Goal: Answer question/provide support

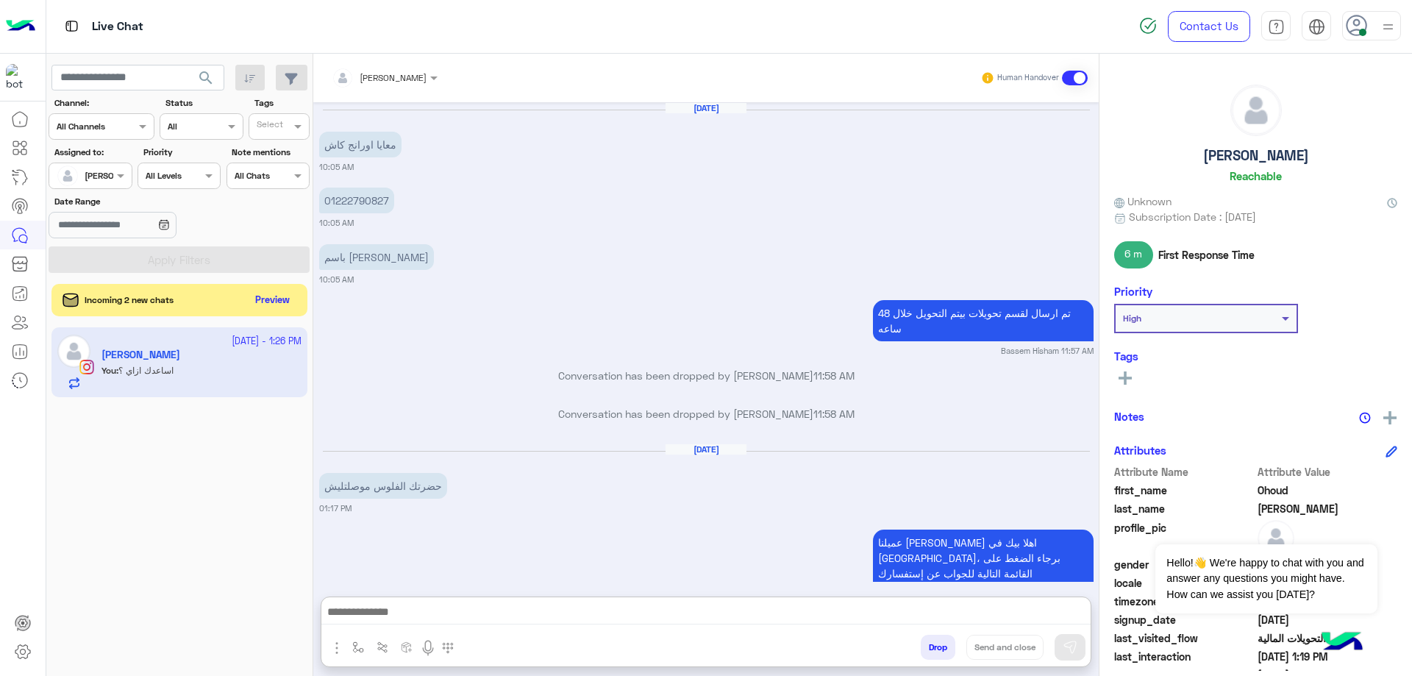
scroll to position [1066, 0]
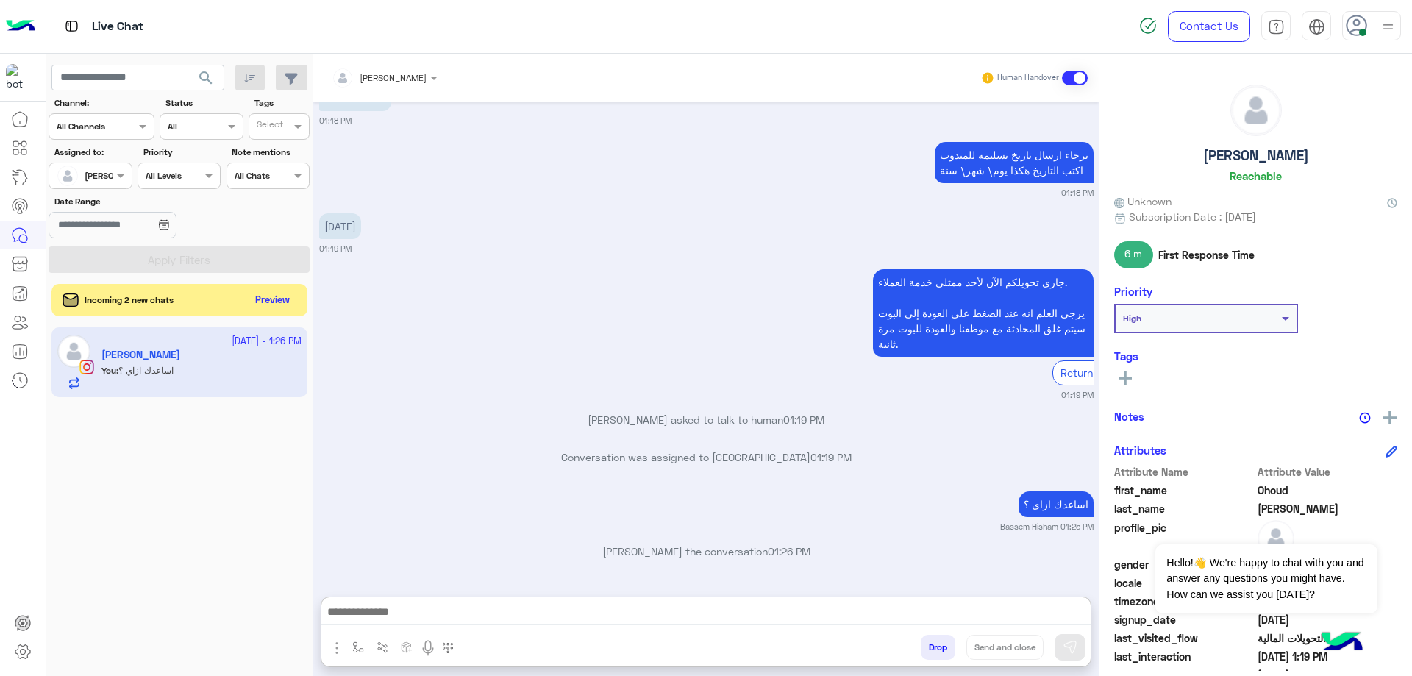
click at [1222, 161] on h5 "[PERSON_NAME]" at bounding box center [1256, 155] width 106 height 17
copy h5 "[PERSON_NAME]"
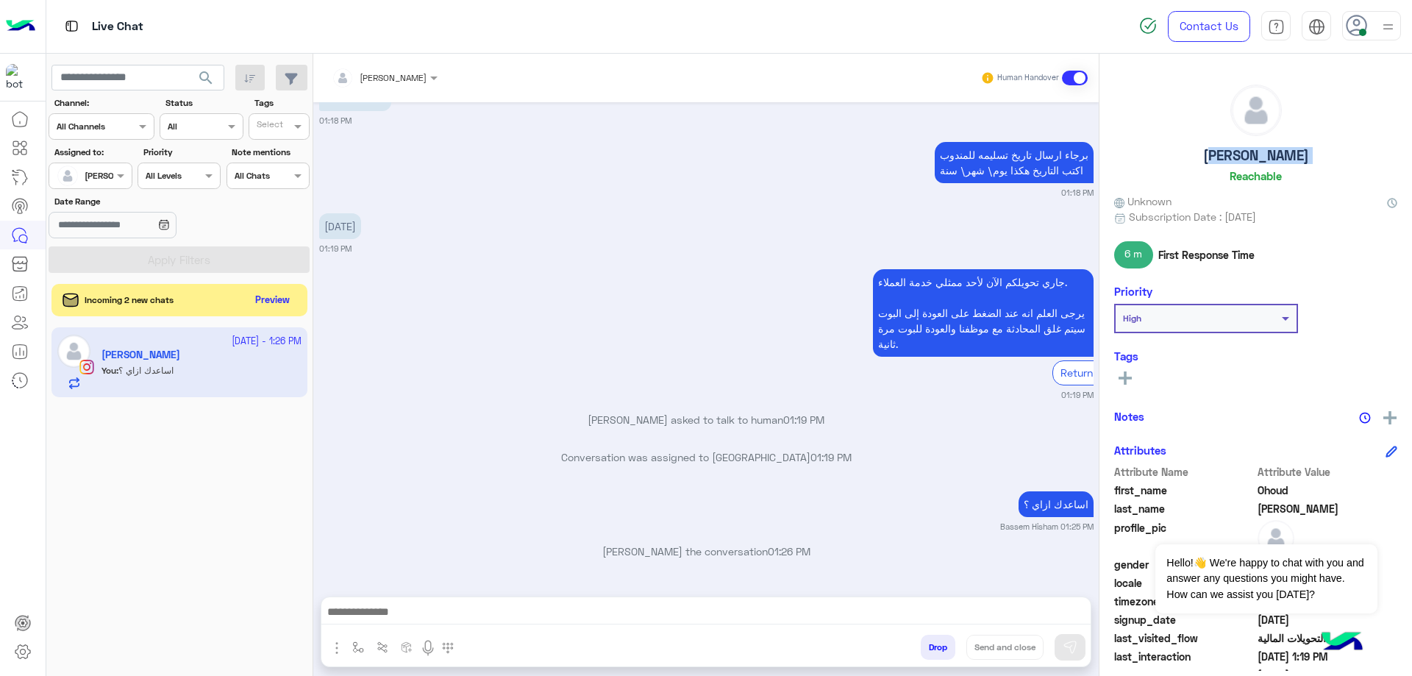
click at [938, 655] on button "Drop" at bounding box center [938, 647] width 35 height 25
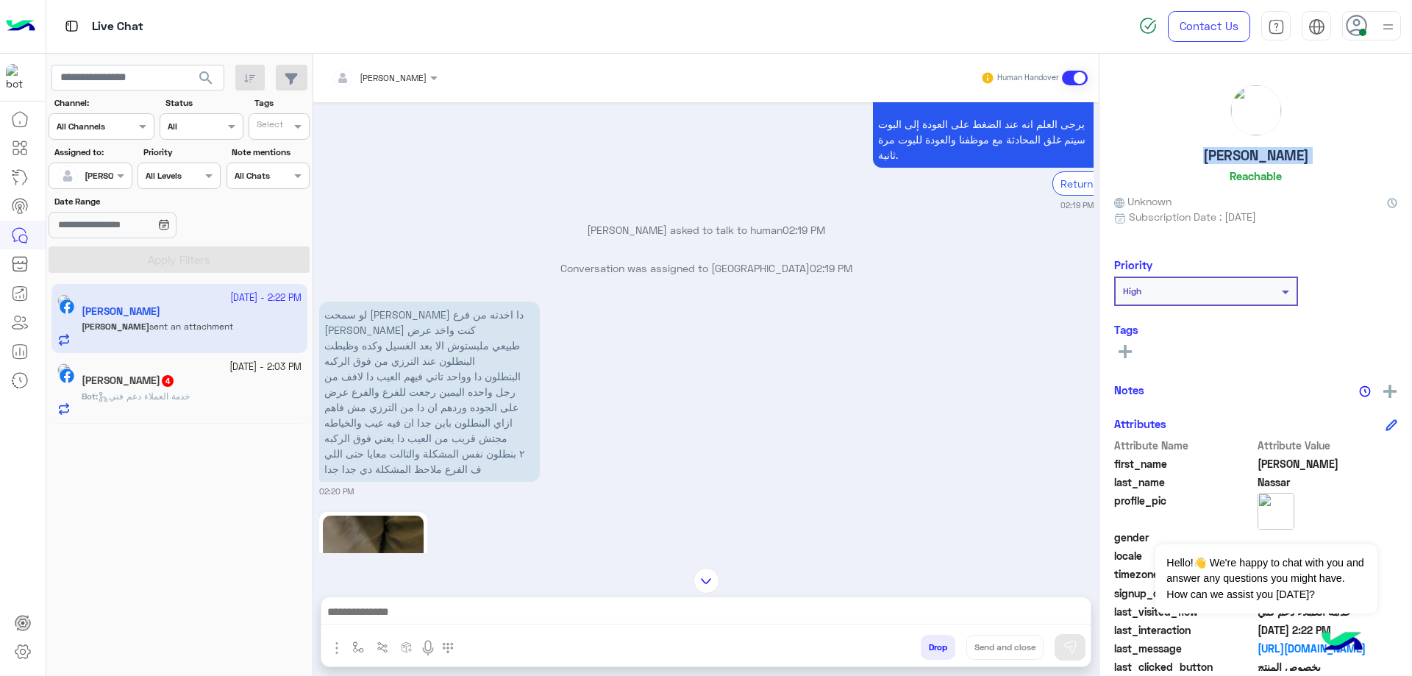
scroll to position [1864, 0]
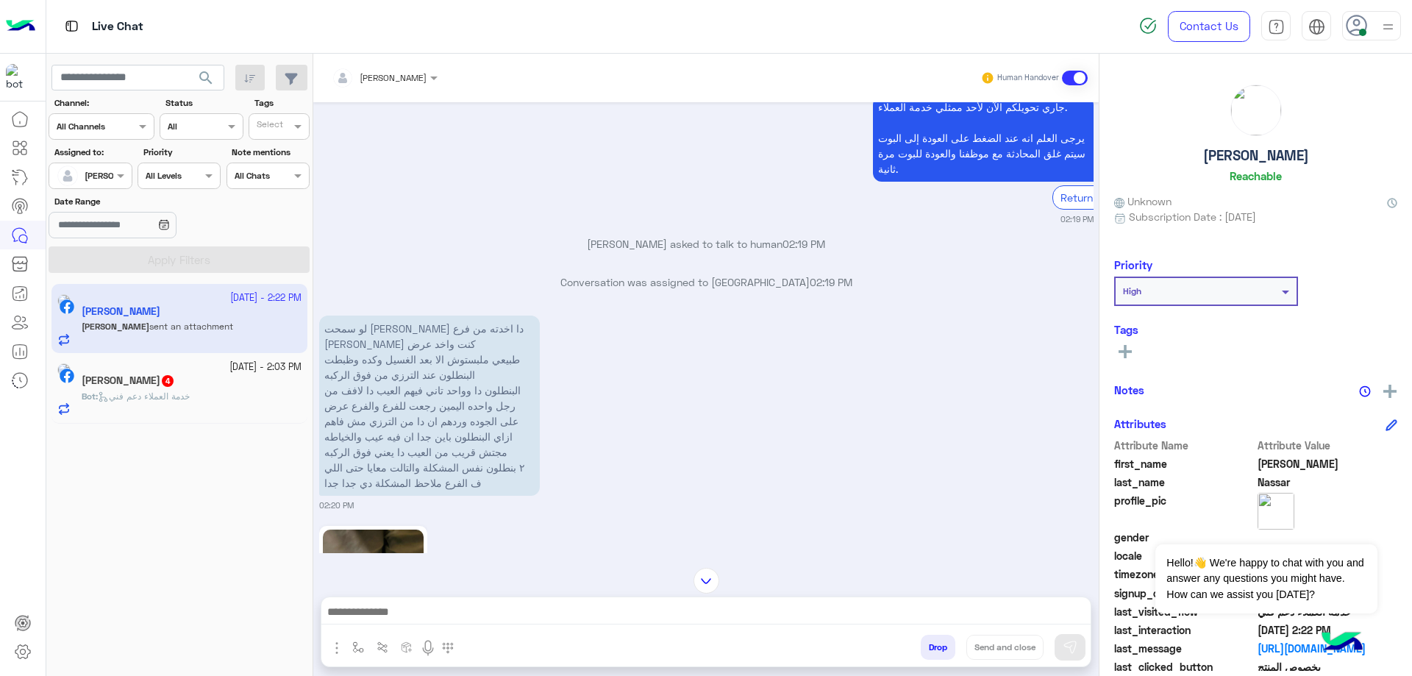
click at [184, 387] on div "Eid Suliman 4" at bounding box center [192, 381] width 220 height 15
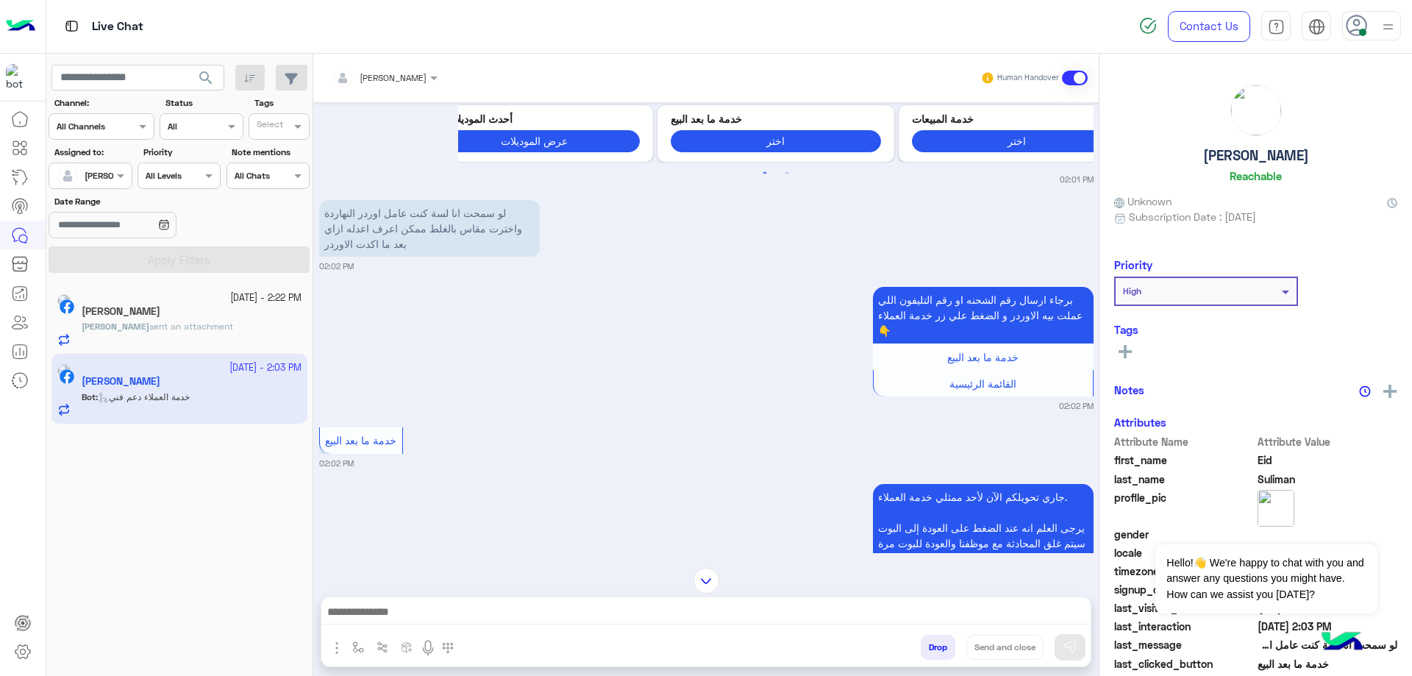
scroll to position [66, 0]
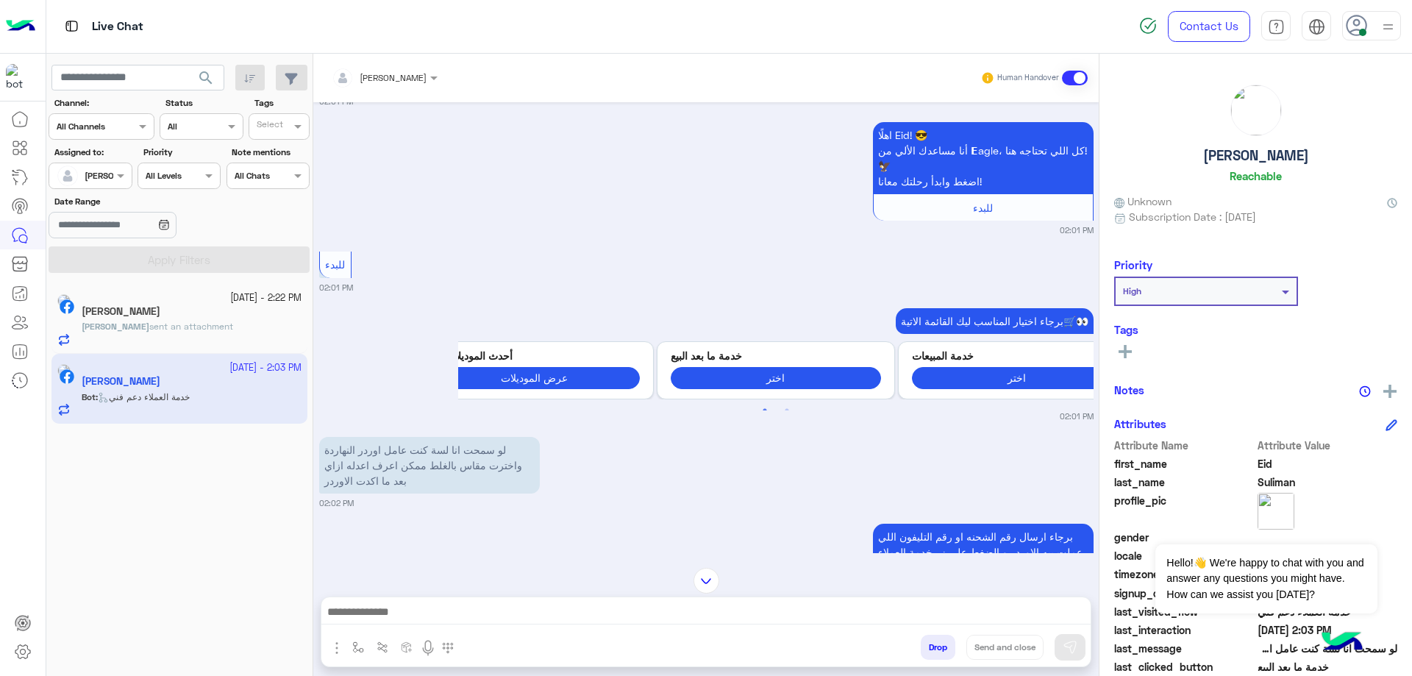
click at [441, 602] on div at bounding box center [705, 615] width 769 height 37
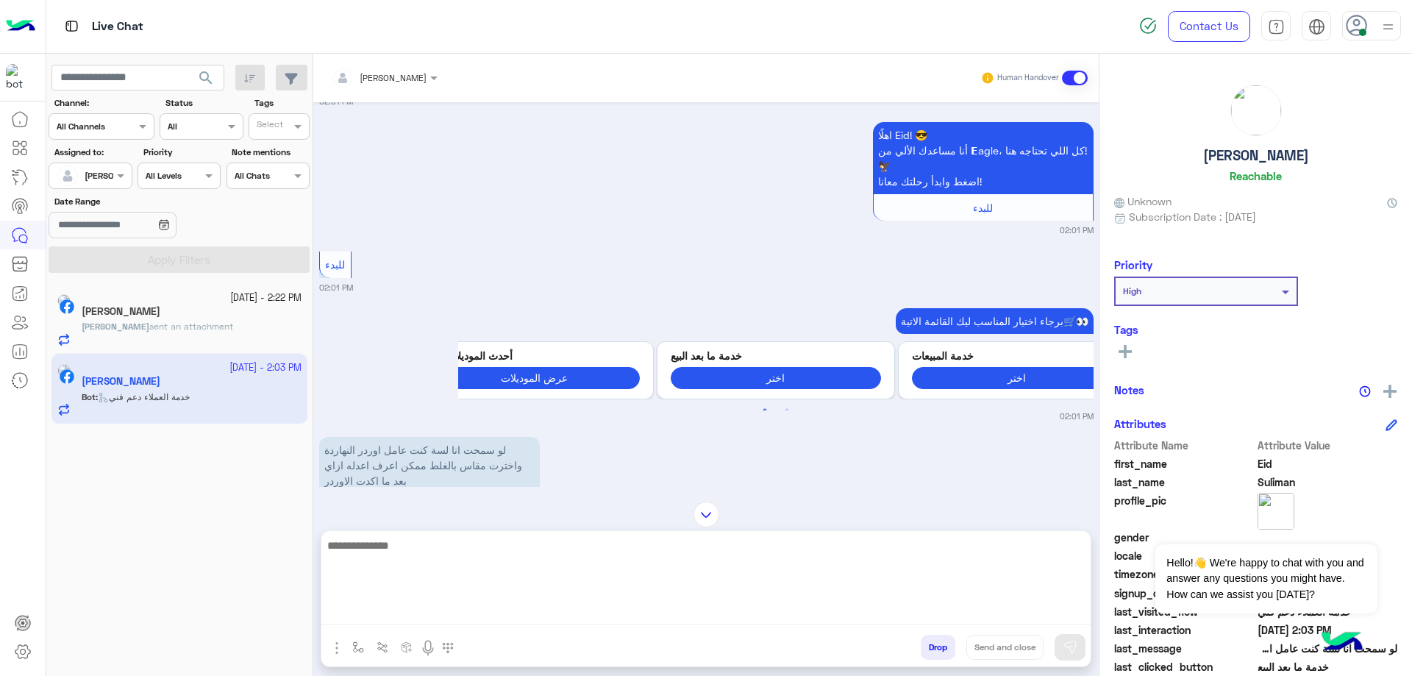
click at [443, 612] on textarea at bounding box center [705, 580] width 769 height 88
type textarea "**********"
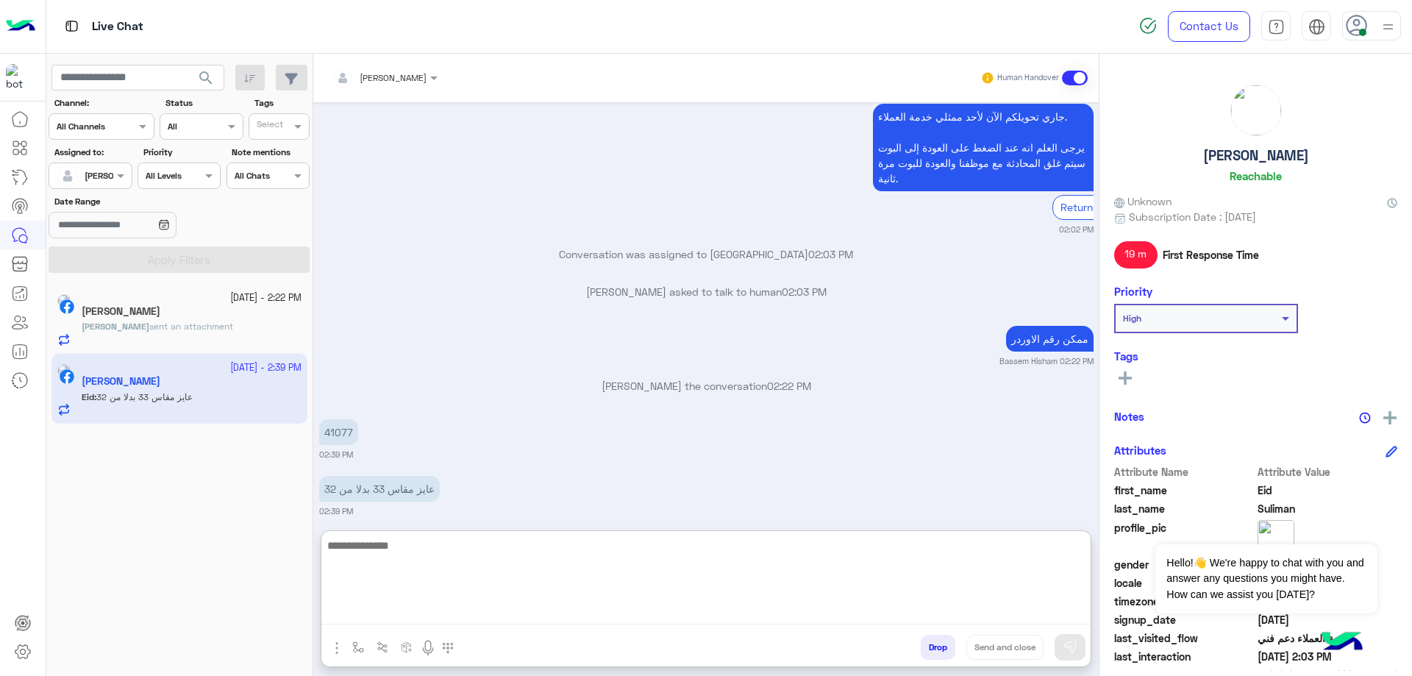
scroll to position [706, 0]
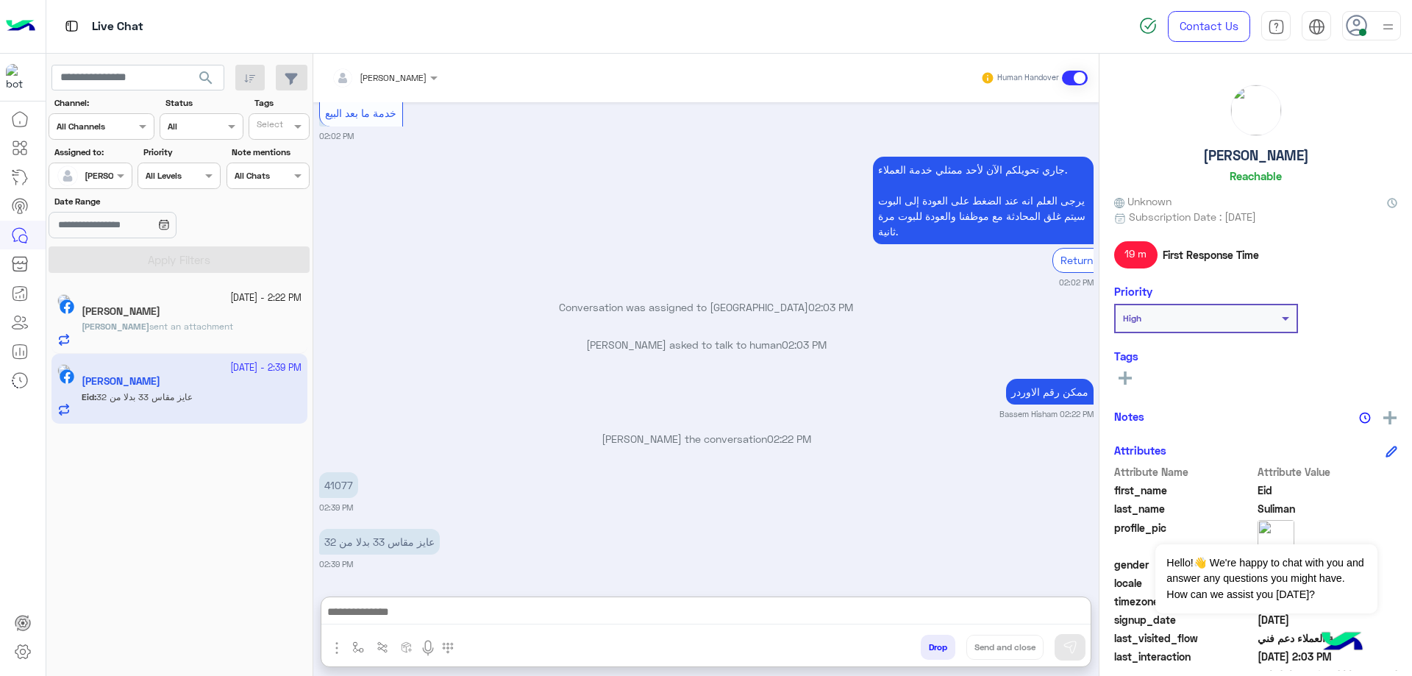
click at [343, 472] on p "41077" at bounding box center [338, 485] width 39 height 26
click at [343, 422] on div "[DATE] GetStarted 02:01 PM اهلًا Eid! 😎 أنا مساعدك الألي من 𝗘agle، كل اللي تحتا…" at bounding box center [705, 342] width 785 height 480
copy p "41077"
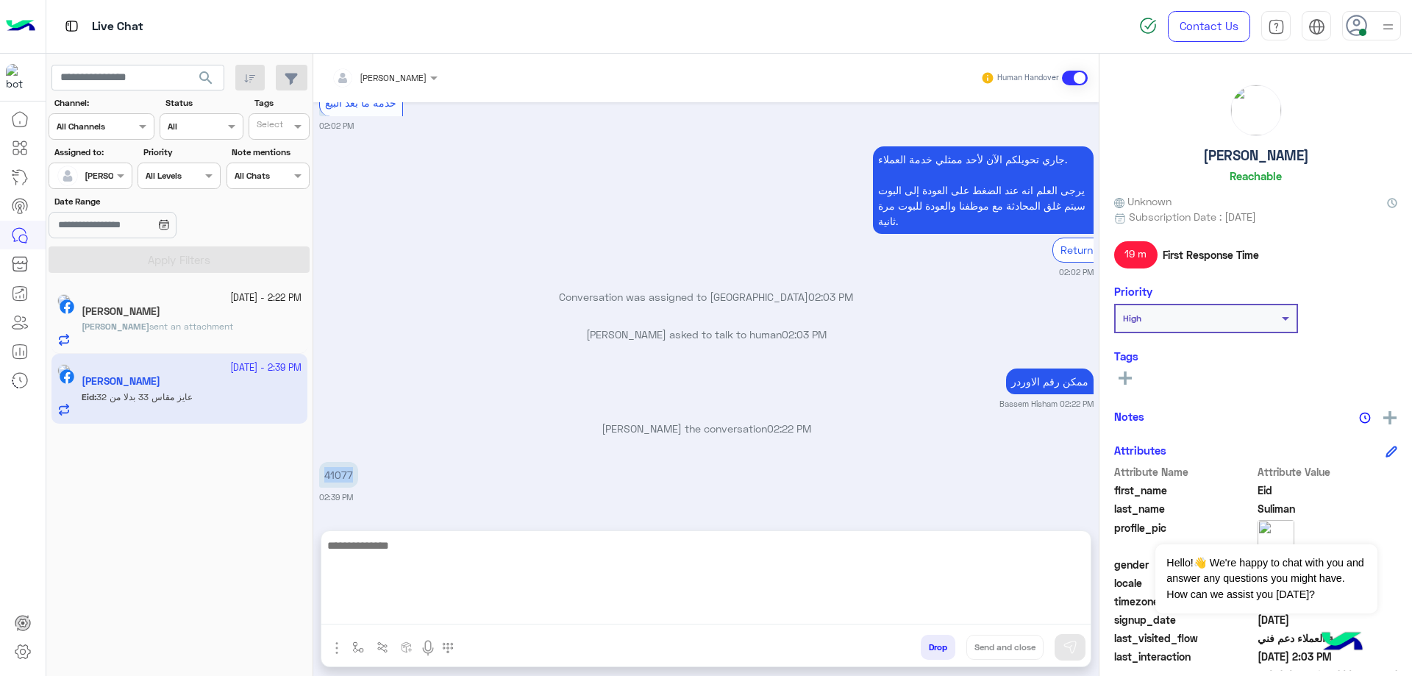
click at [421, 604] on textarea at bounding box center [705, 580] width 769 height 88
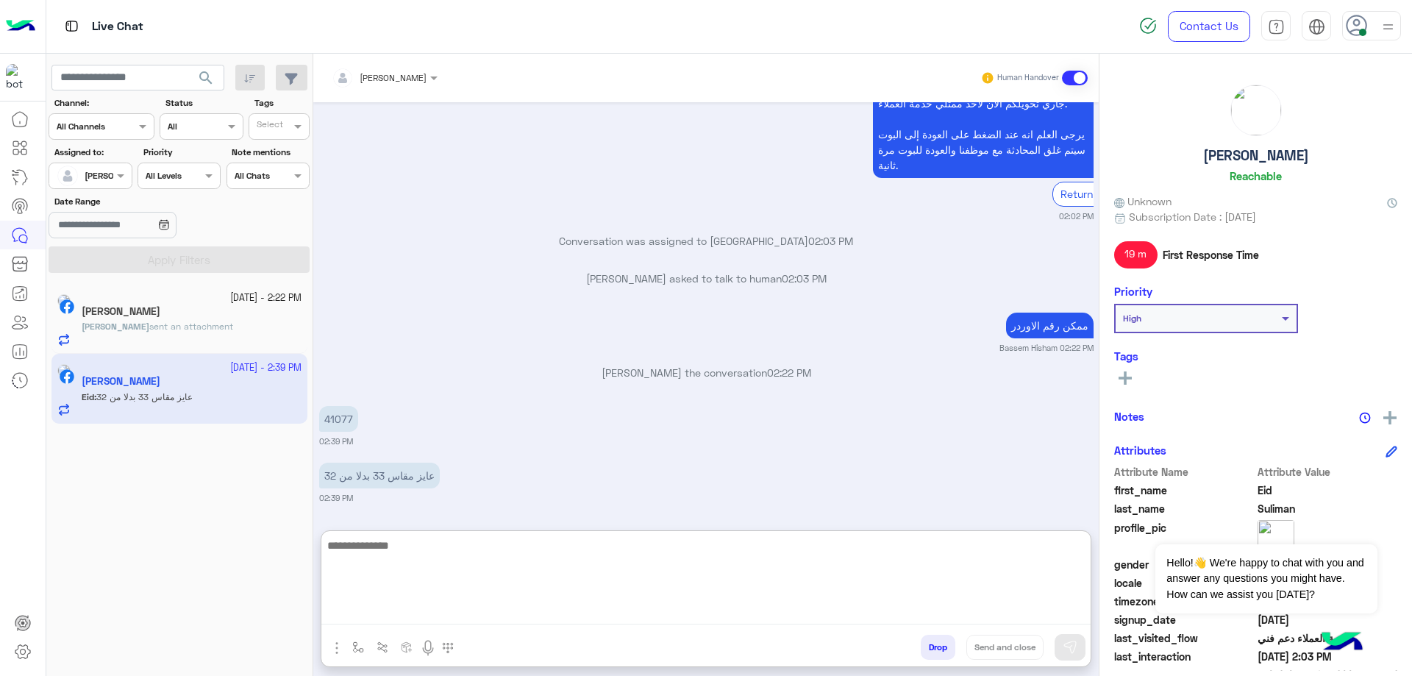
scroll to position [706, 0]
type textarea "**********"
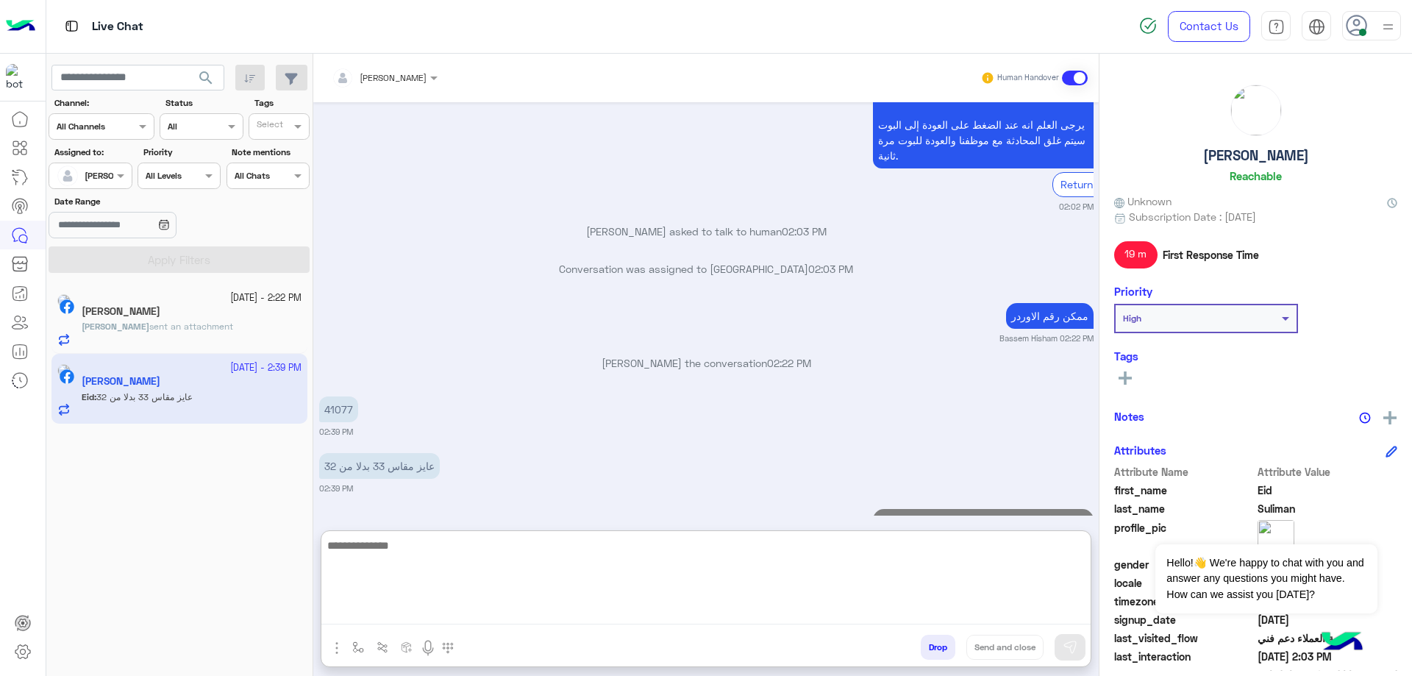
scroll to position [778, 0]
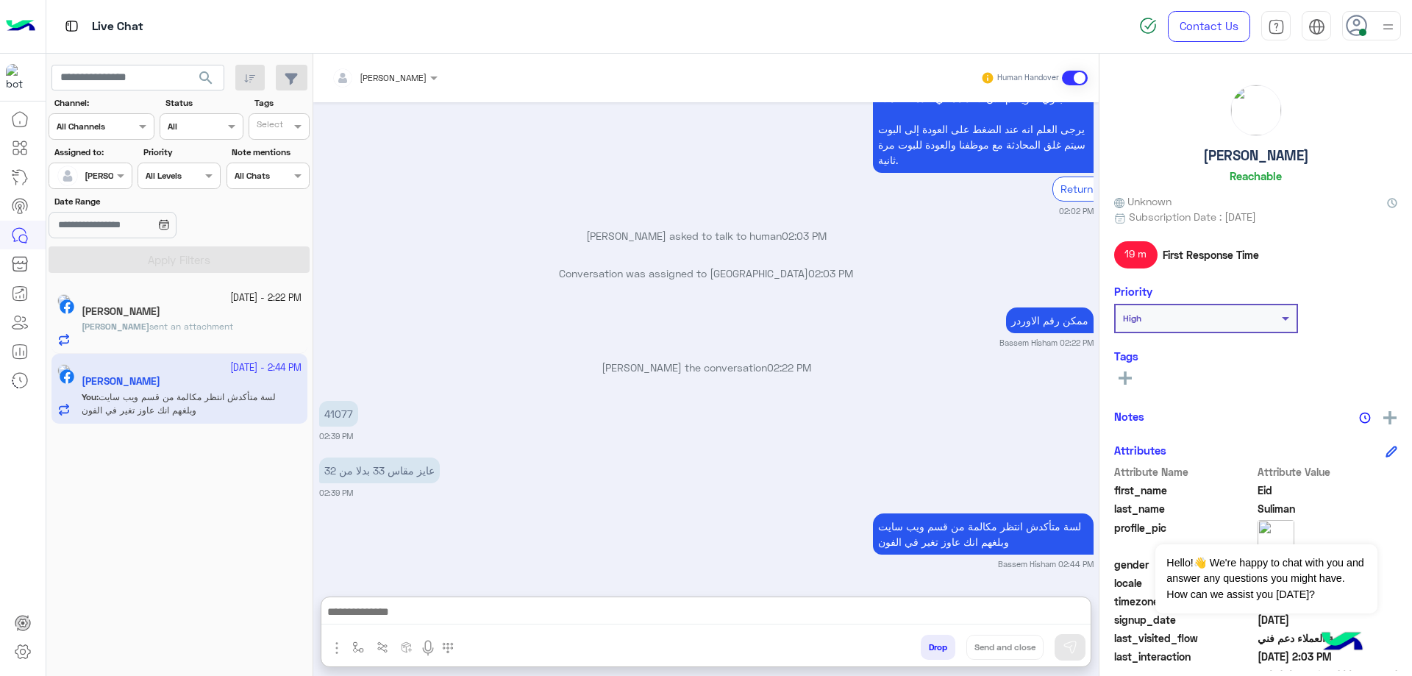
click at [1263, 158] on h5 "[PERSON_NAME]" at bounding box center [1256, 155] width 106 height 17
copy h5 "[PERSON_NAME]"
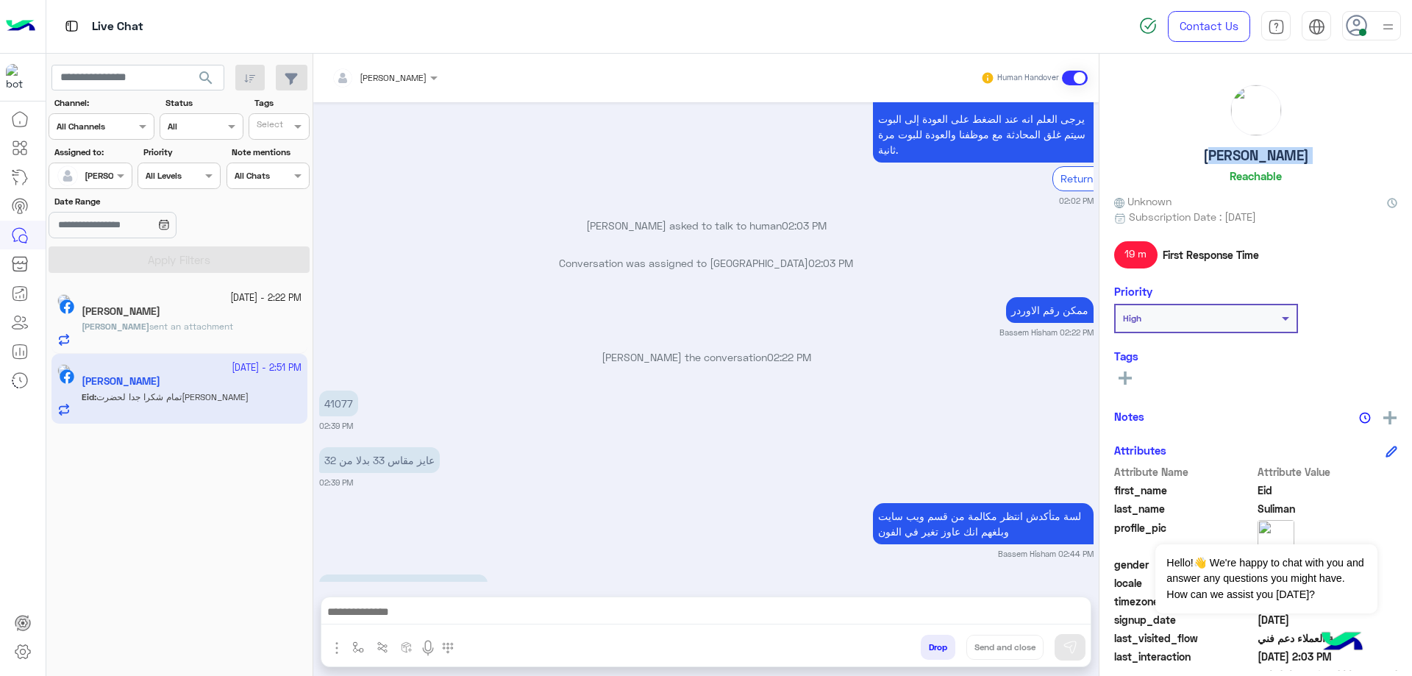
scroll to position [783, 0]
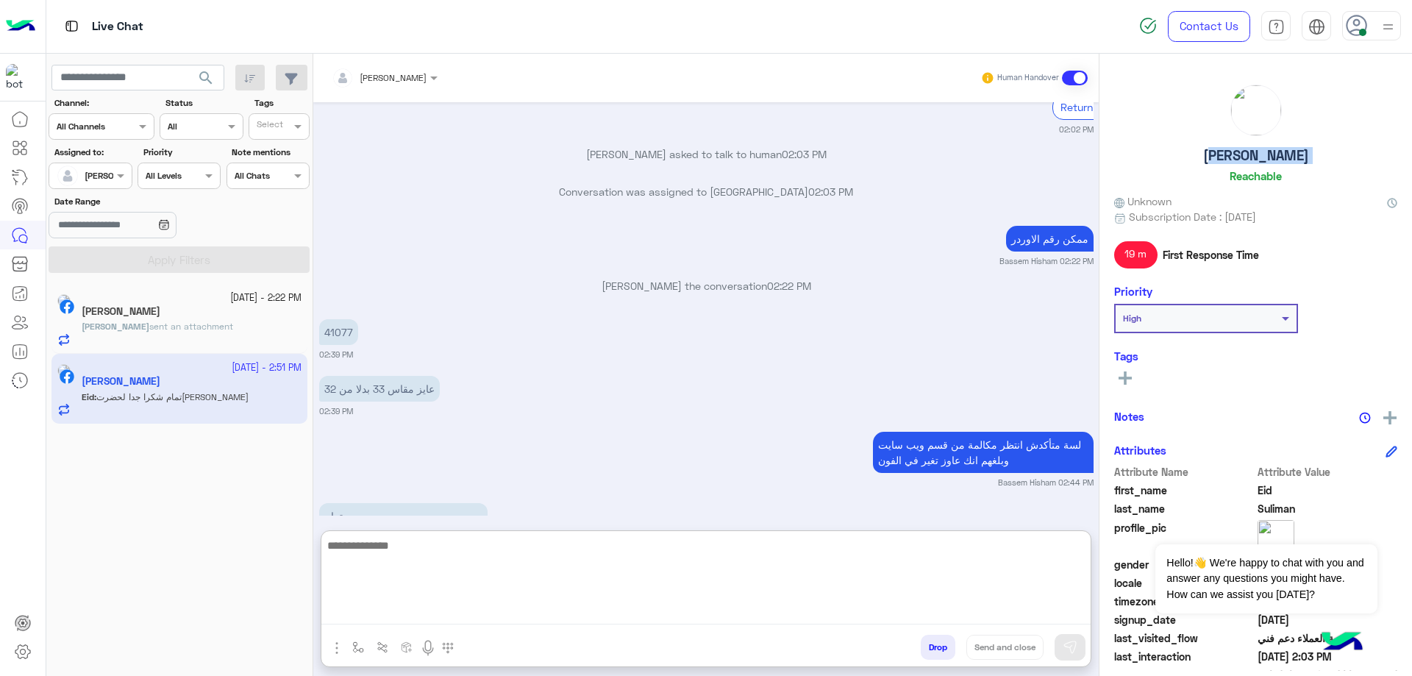
click at [698, 619] on textarea at bounding box center [705, 580] width 769 height 88
paste textarea "**********"
type textarea "**********"
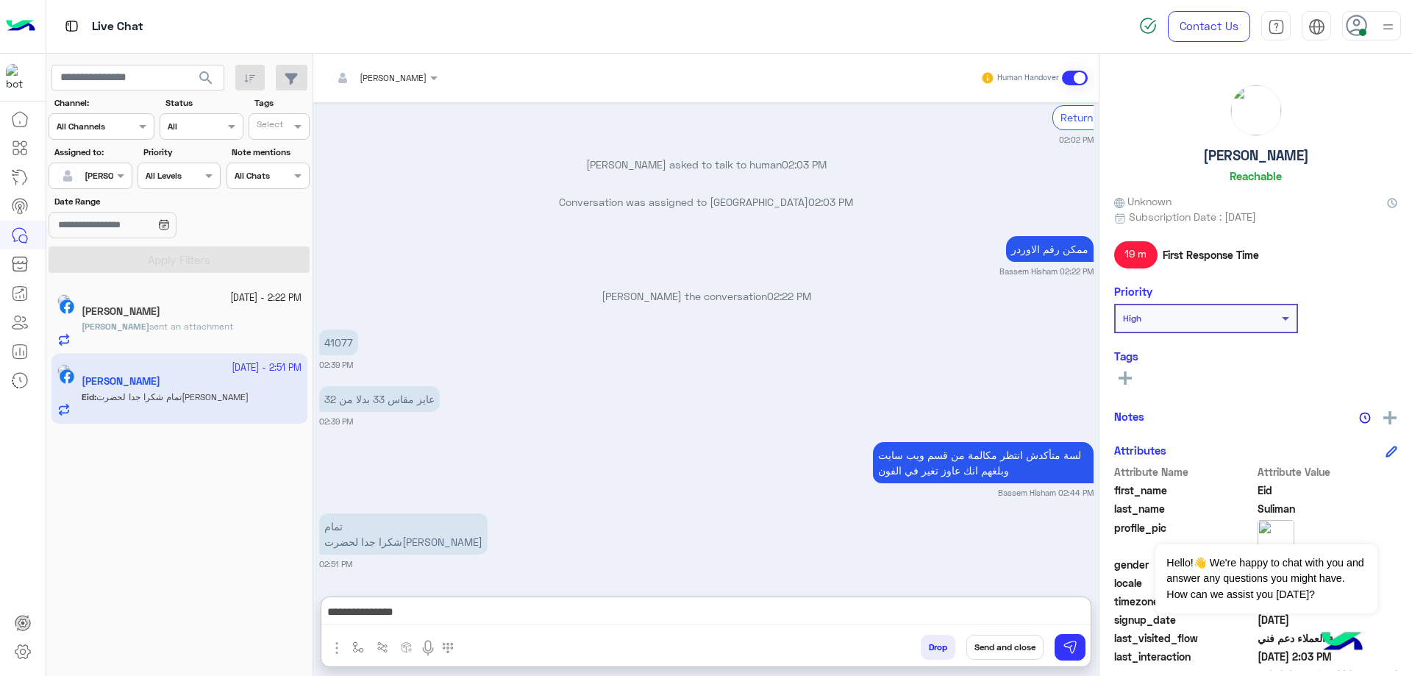
click at [982, 645] on button "Send and close" at bounding box center [1004, 647] width 77 height 25
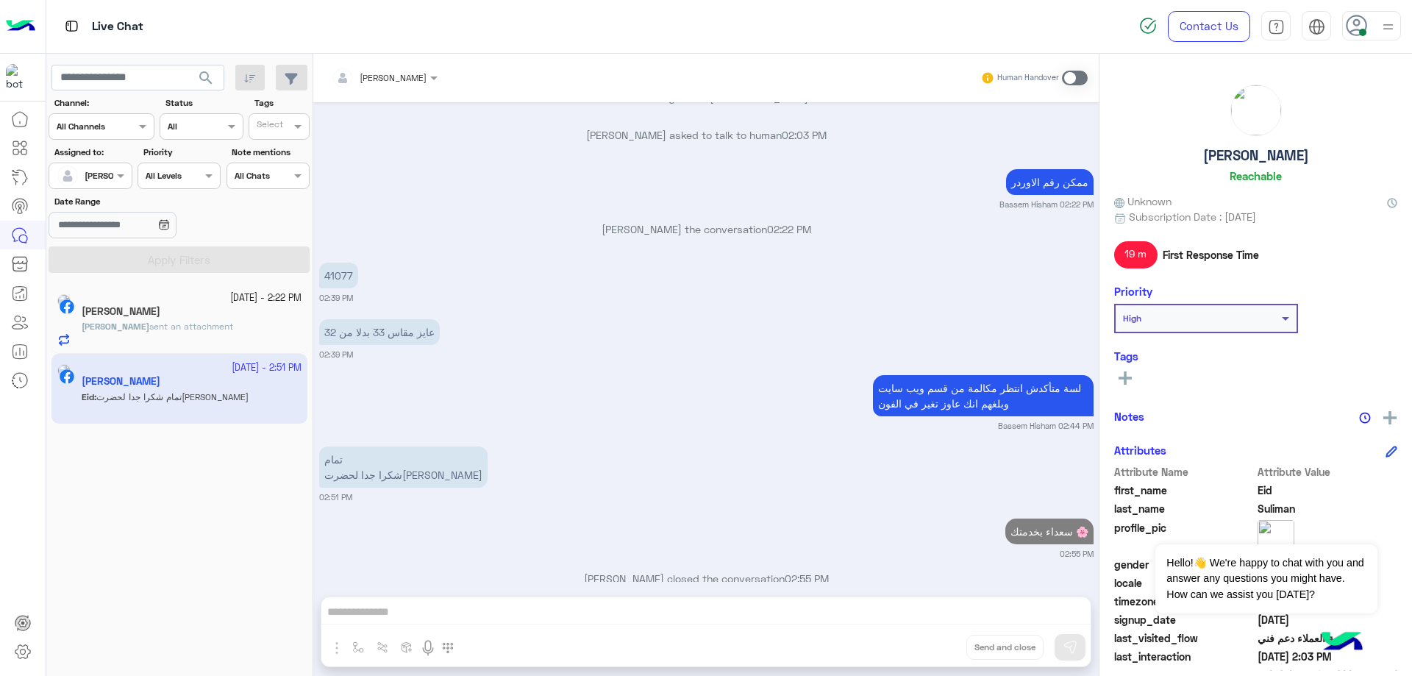
scroll to position [877, 0]
